Goal: Information Seeking & Learning: Learn about a topic

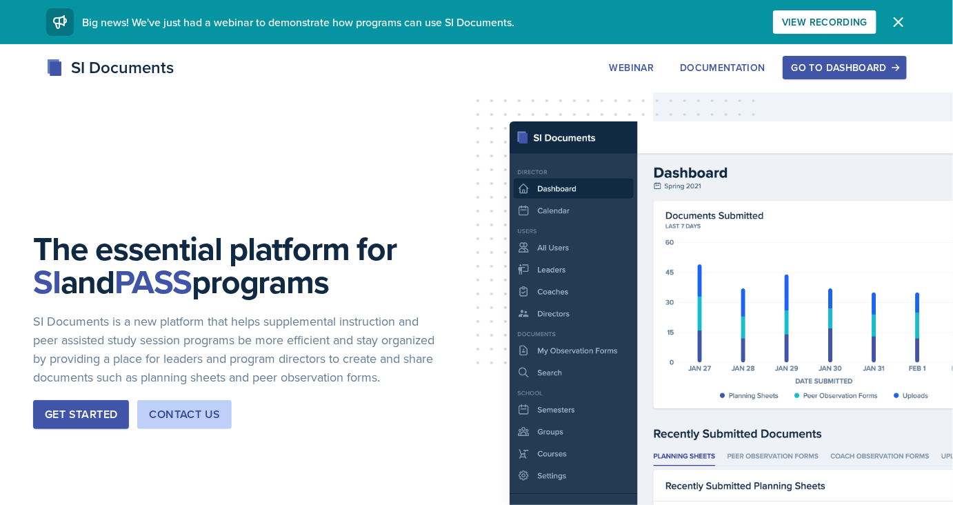
click at [849, 67] on div "Go to Dashboard" at bounding box center [845, 67] width 106 height 11
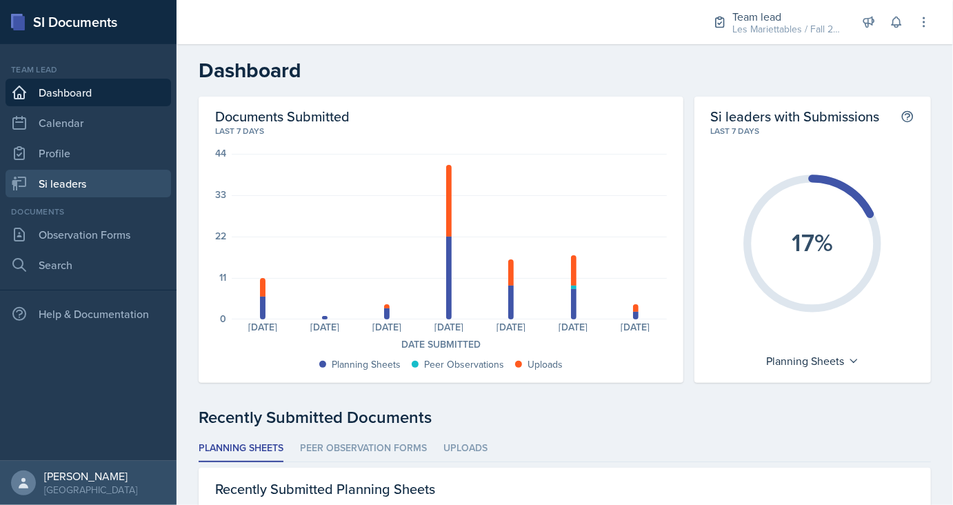
click at [86, 175] on link "Si leaders" at bounding box center [89, 184] width 166 height 28
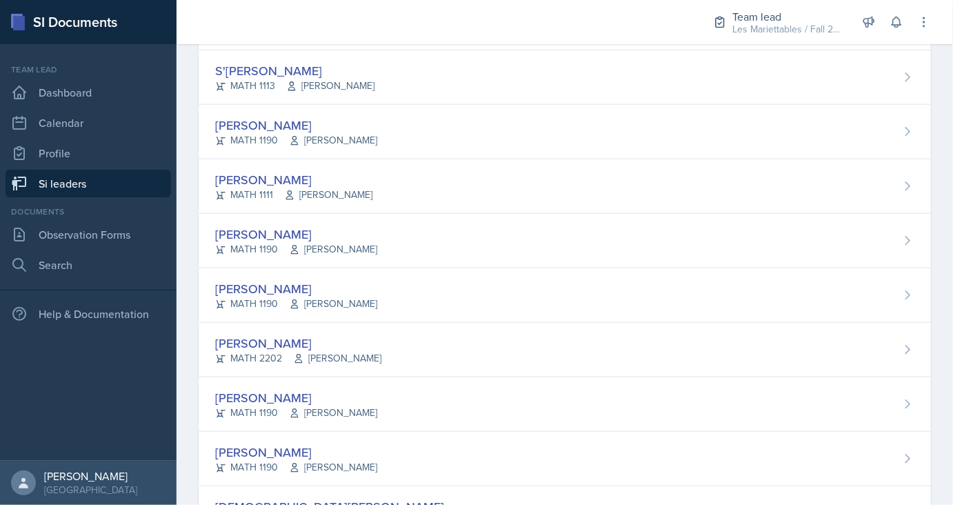
scroll to position [619, 0]
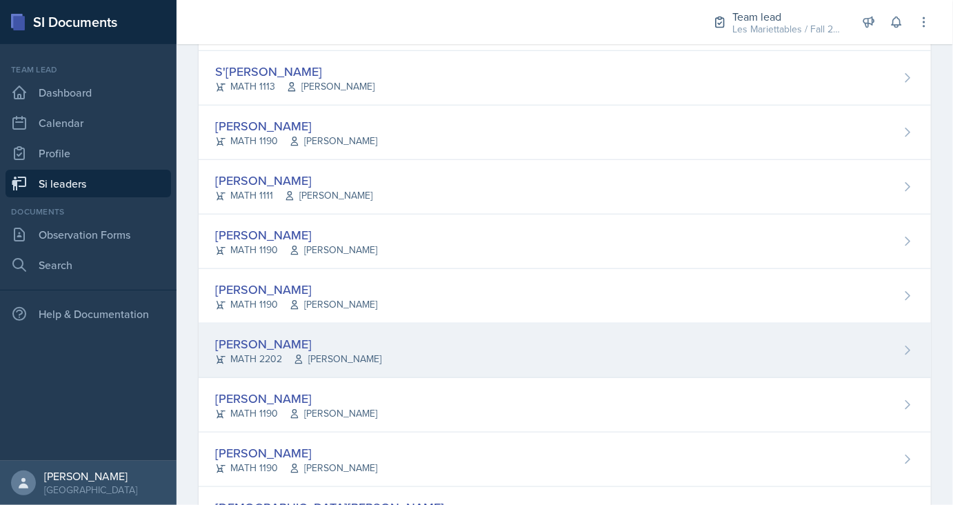
click at [249, 346] on div "[PERSON_NAME]" at bounding box center [298, 344] width 166 height 19
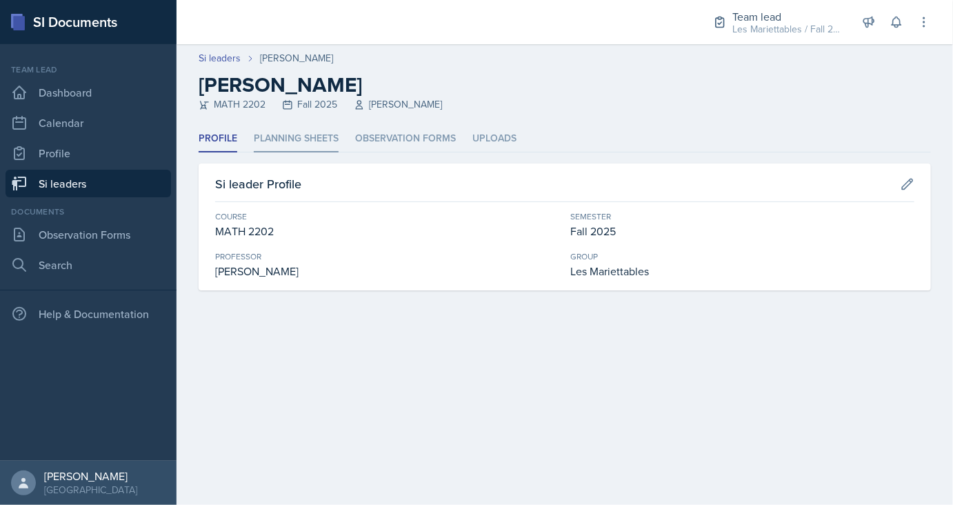
click at [324, 149] on li "Planning Sheets" at bounding box center [296, 139] width 85 height 27
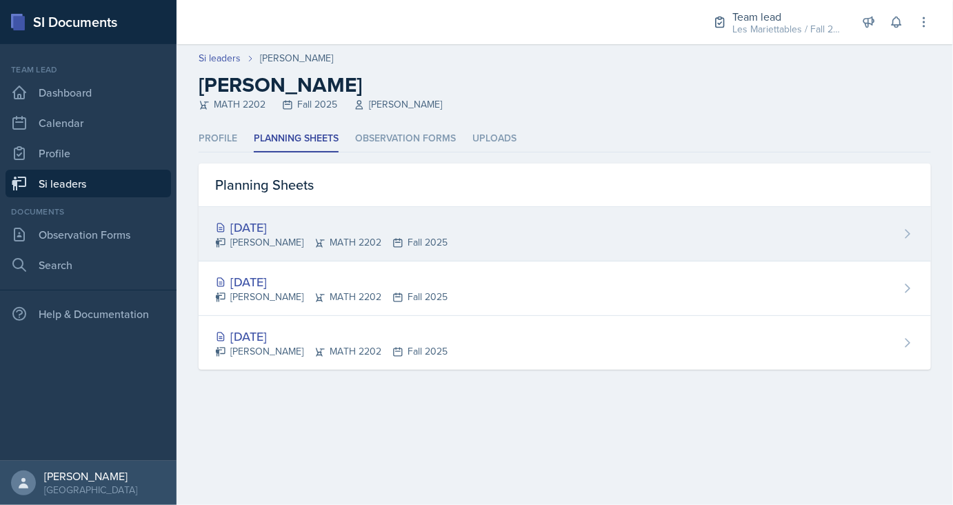
click at [268, 230] on div "[DATE]" at bounding box center [331, 227] width 232 height 19
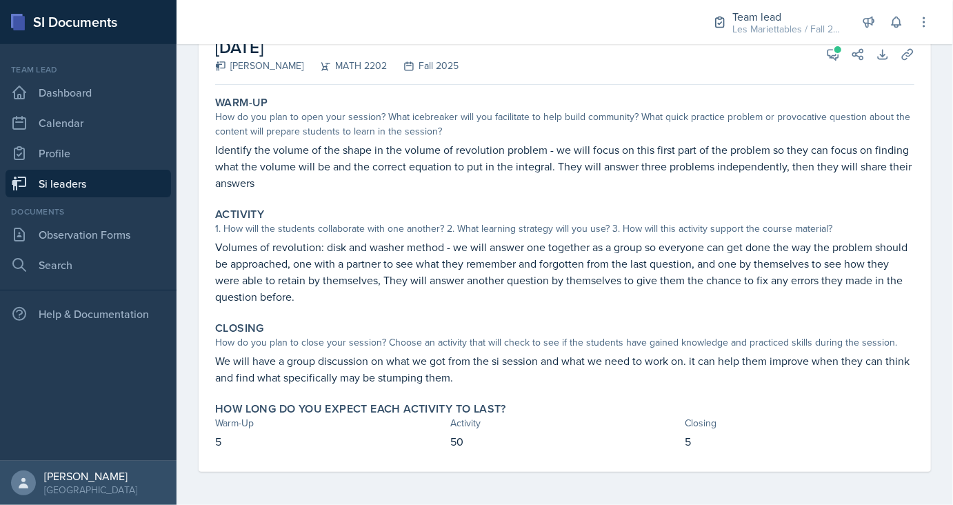
scroll to position [37, 0]
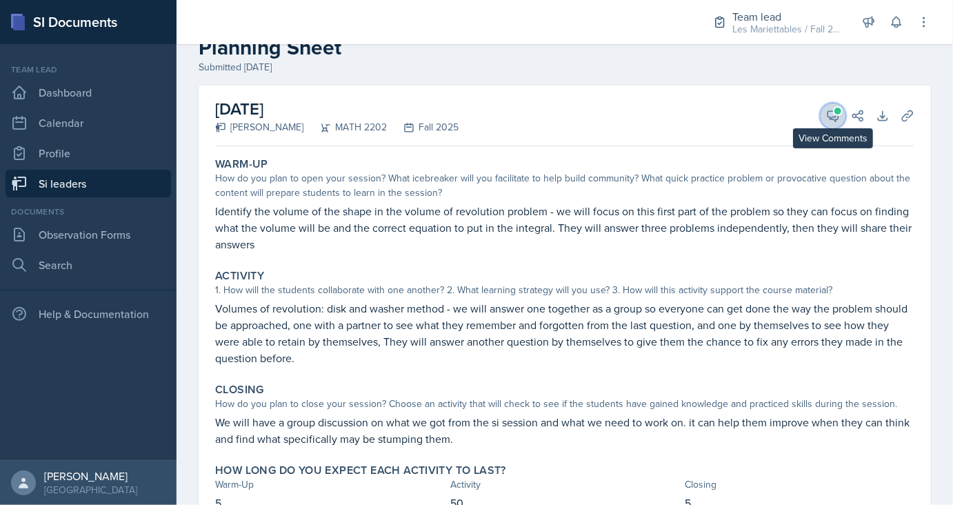
click at [829, 115] on icon at bounding box center [834, 116] width 10 height 10
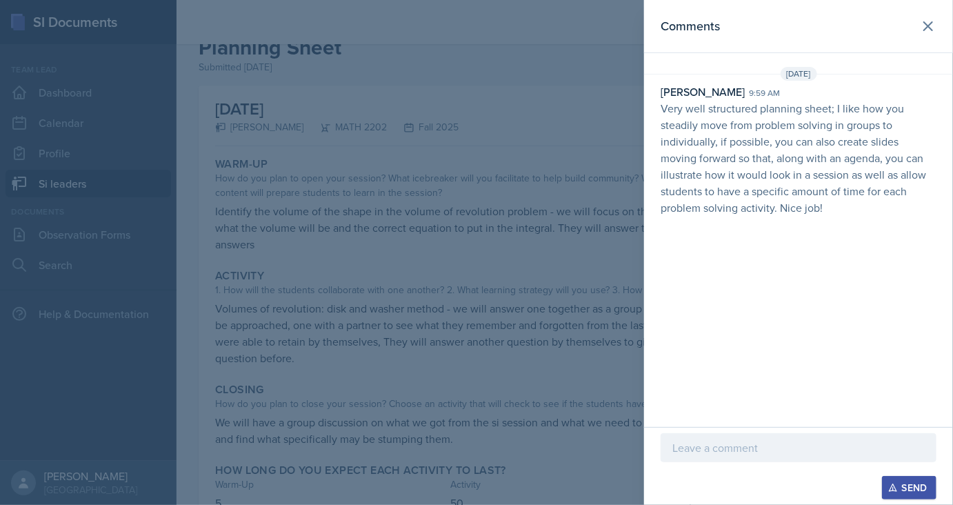
click at [872, 192] on p "Very well structured planning sheet; I like how you steadily move from problem …" at bounding box center [799, 158] width 276 height 116
click at [611, 202] on div at bounding box center [476, 252] width 953 height 505
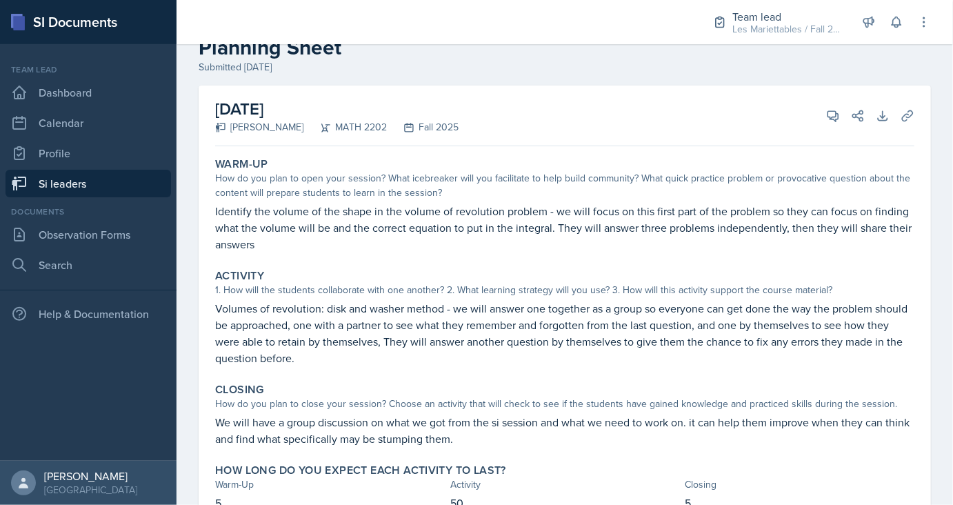
scroll to position [0, 0]
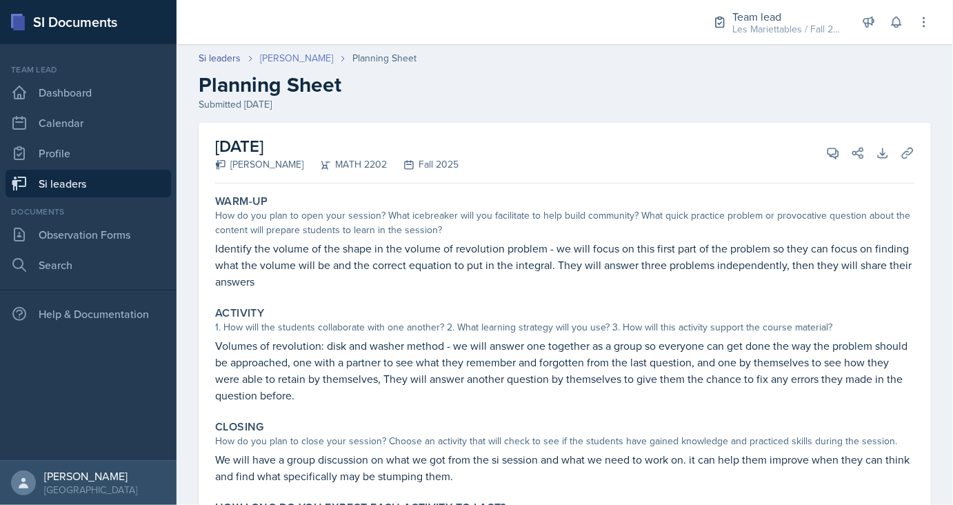
click at [303, 64] on link "[PERSON_NAME]" at bounding box center [296, 58] width 73 height 14
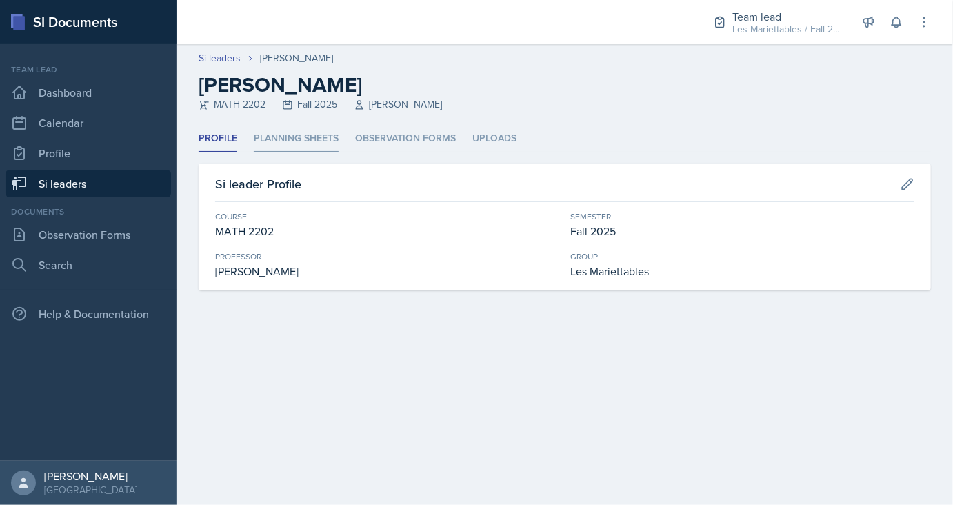
click at [304, 132] on li "Planning Sheets" at bounding box center [296, 139] width 85 height 27
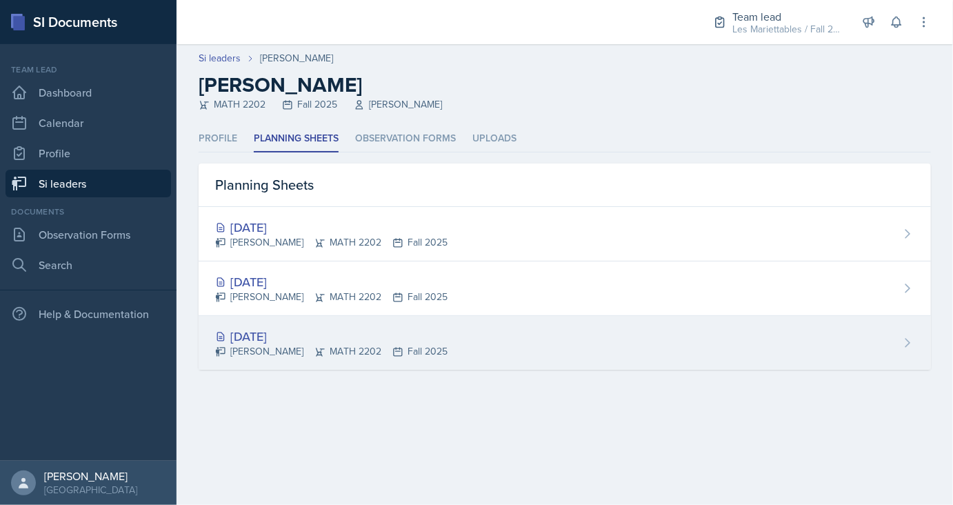
click at [261, 321] on div "[DATE] [PERSON_NAME] MATH 2202 Fall 2025" at bounding box center [565, 343] width 733 height 54
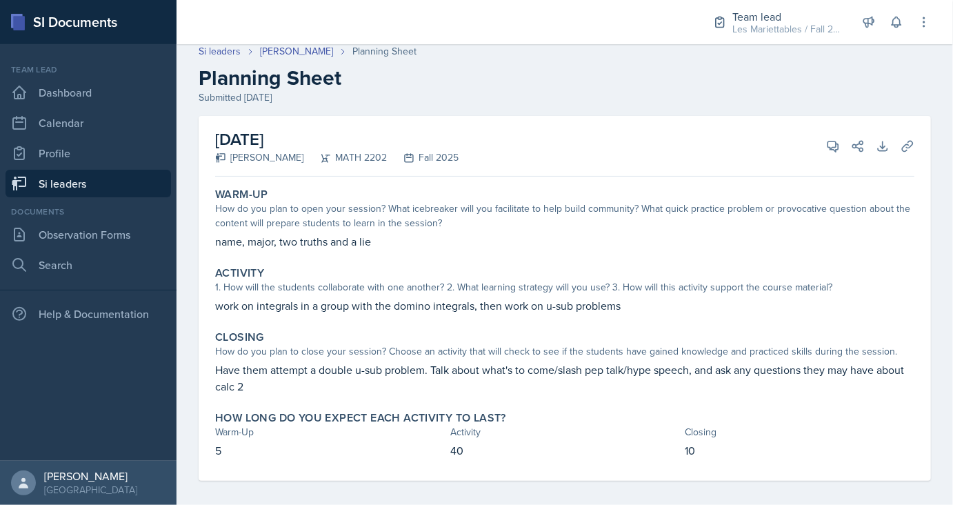
scroll to position [16, 0]
